Goal: Check status

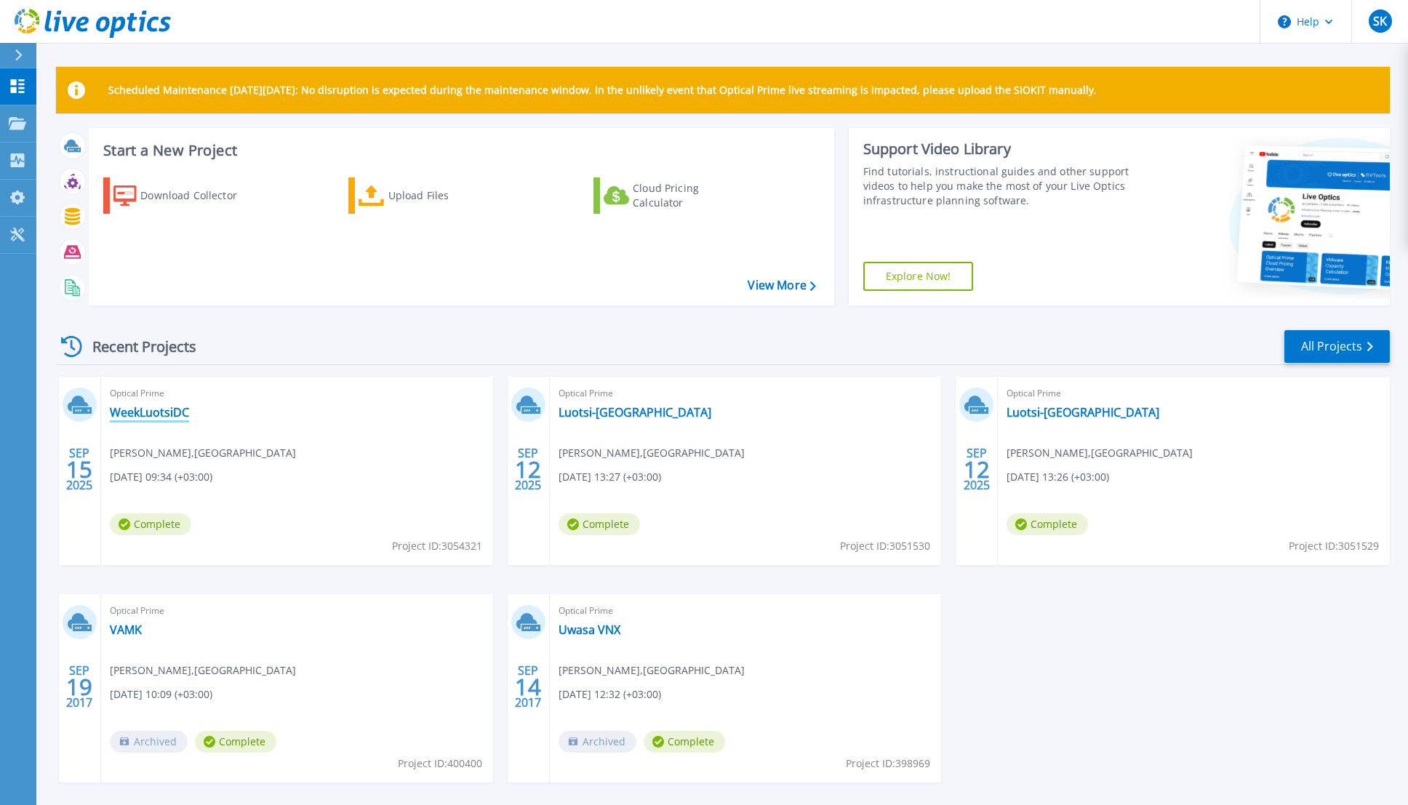
click at [167, 416] on link "WeekLuotsiDC" at bounding box center [149, 412] width 79 height 15
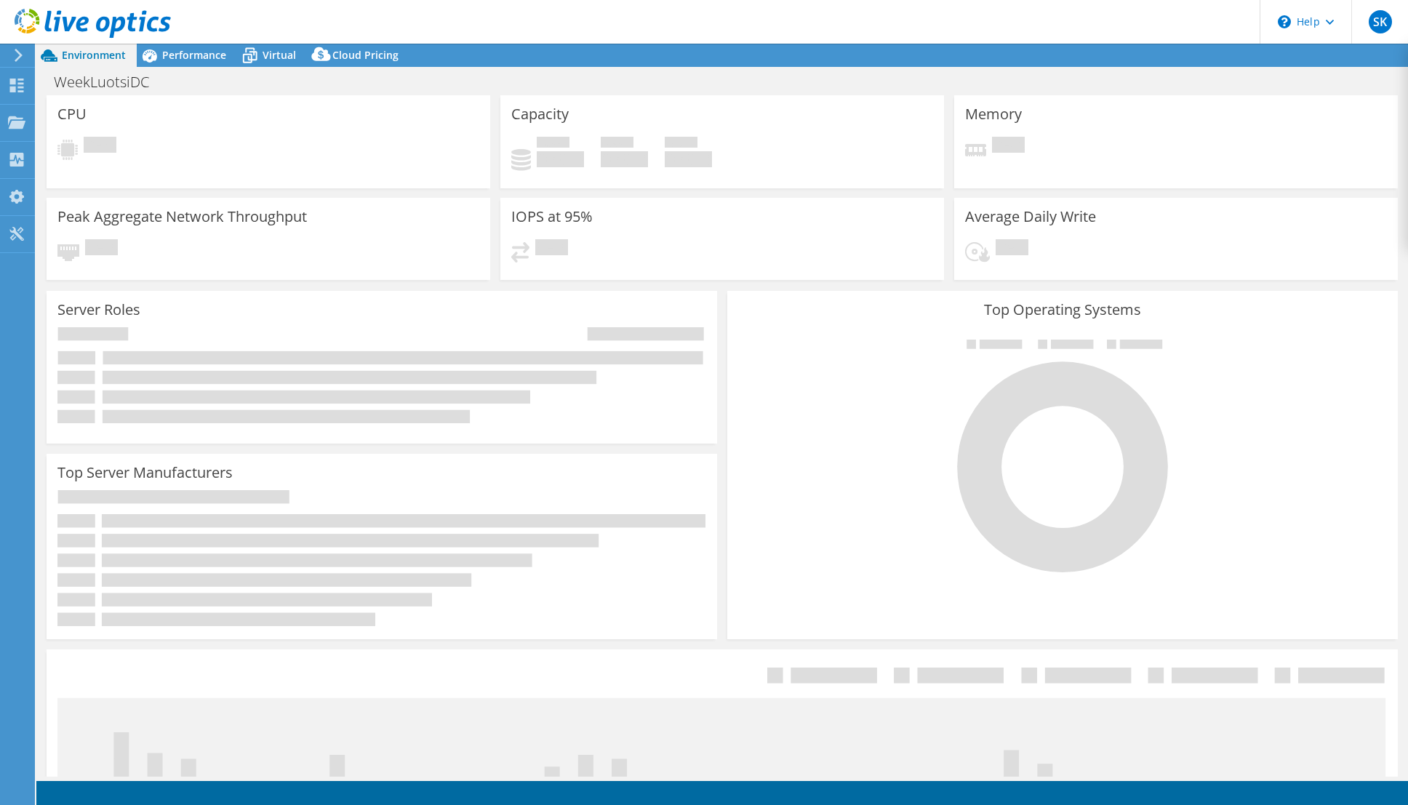
select select "USD"
